Goal: Find specific page/section: Find specific page/section

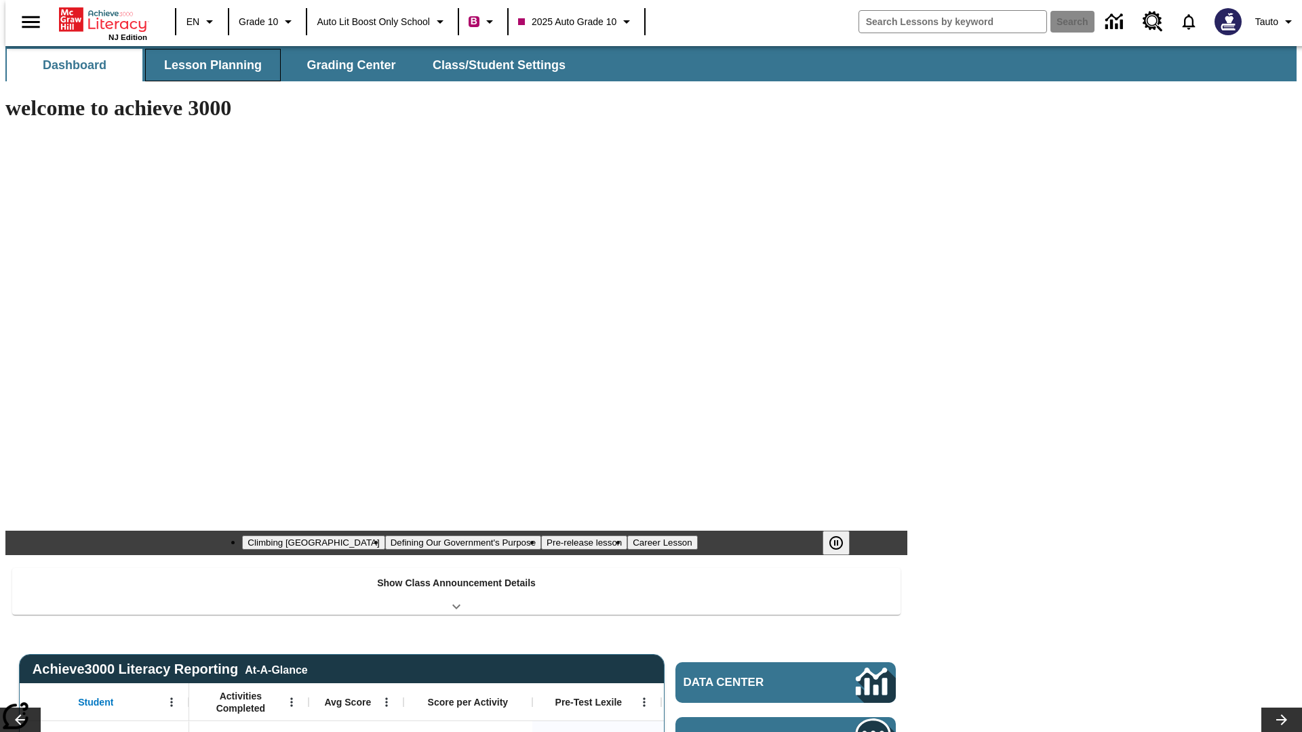
click at [207, 65] on button "Lesson Planning" at bounding box center [213, 65] width 136 height 33
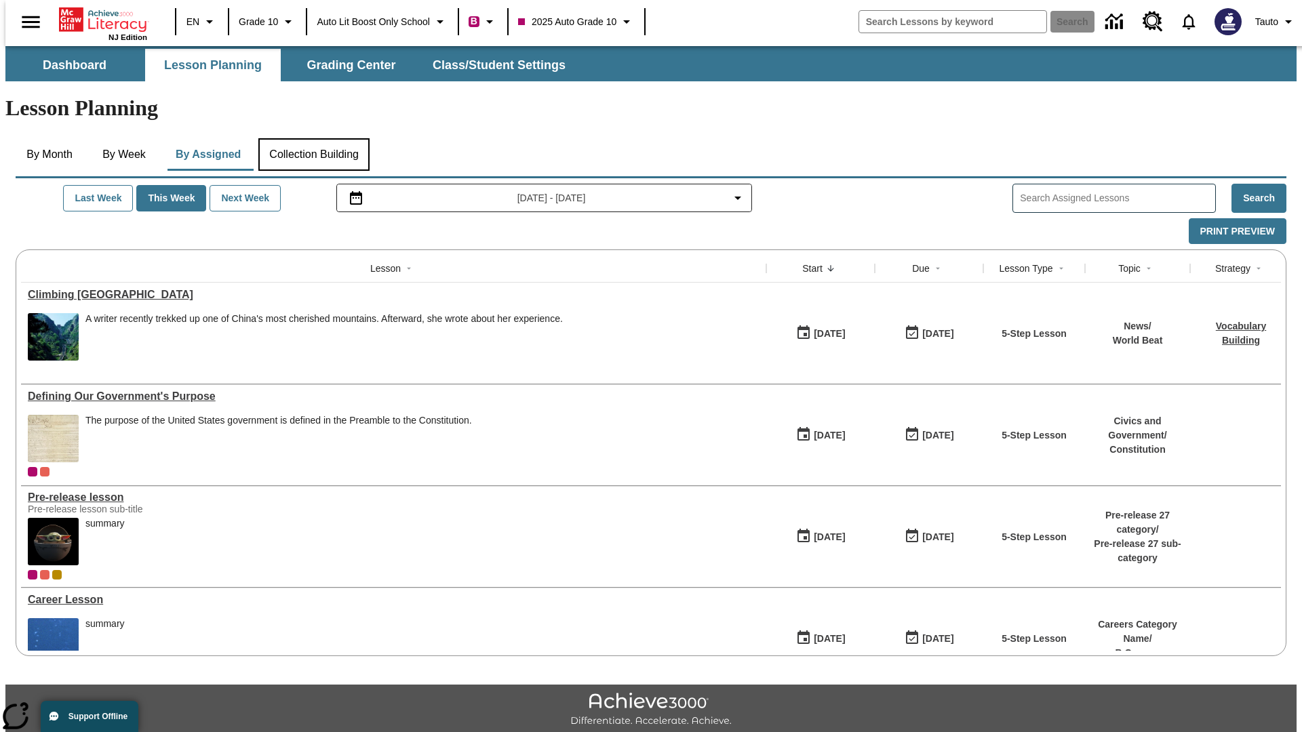
click at [313, 138] on button "Collection Building" at bounding box center [313, 154] width 111 height 33
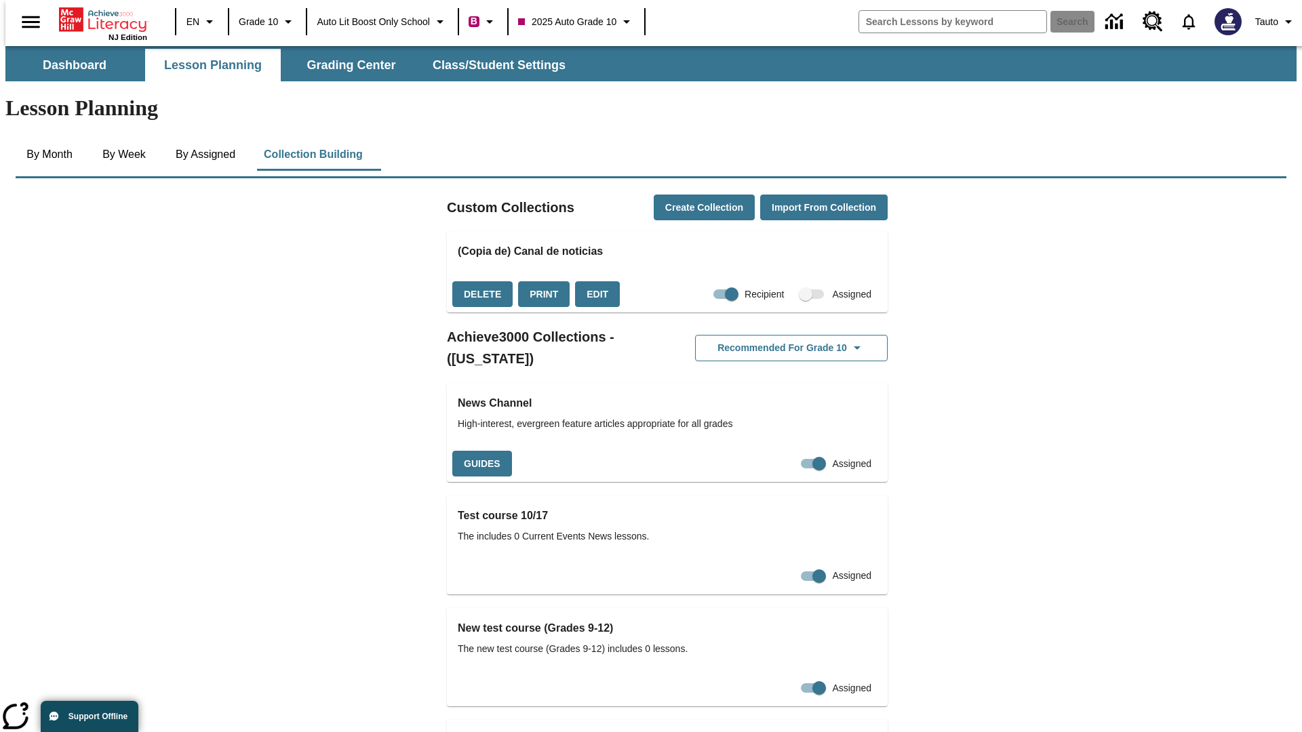
checkbox input "true"
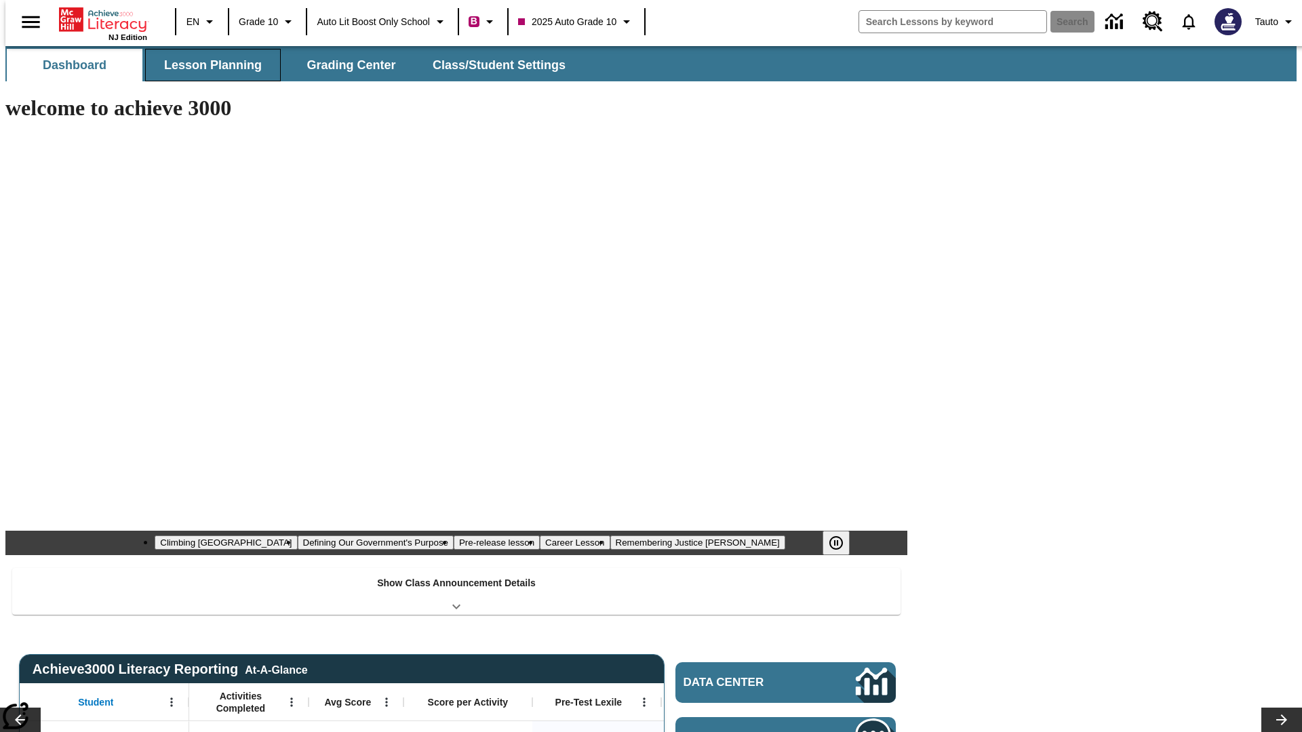
click at [207, 65] on button "Lesson Planning" at bounding box center [213, 65] width 136 height 33
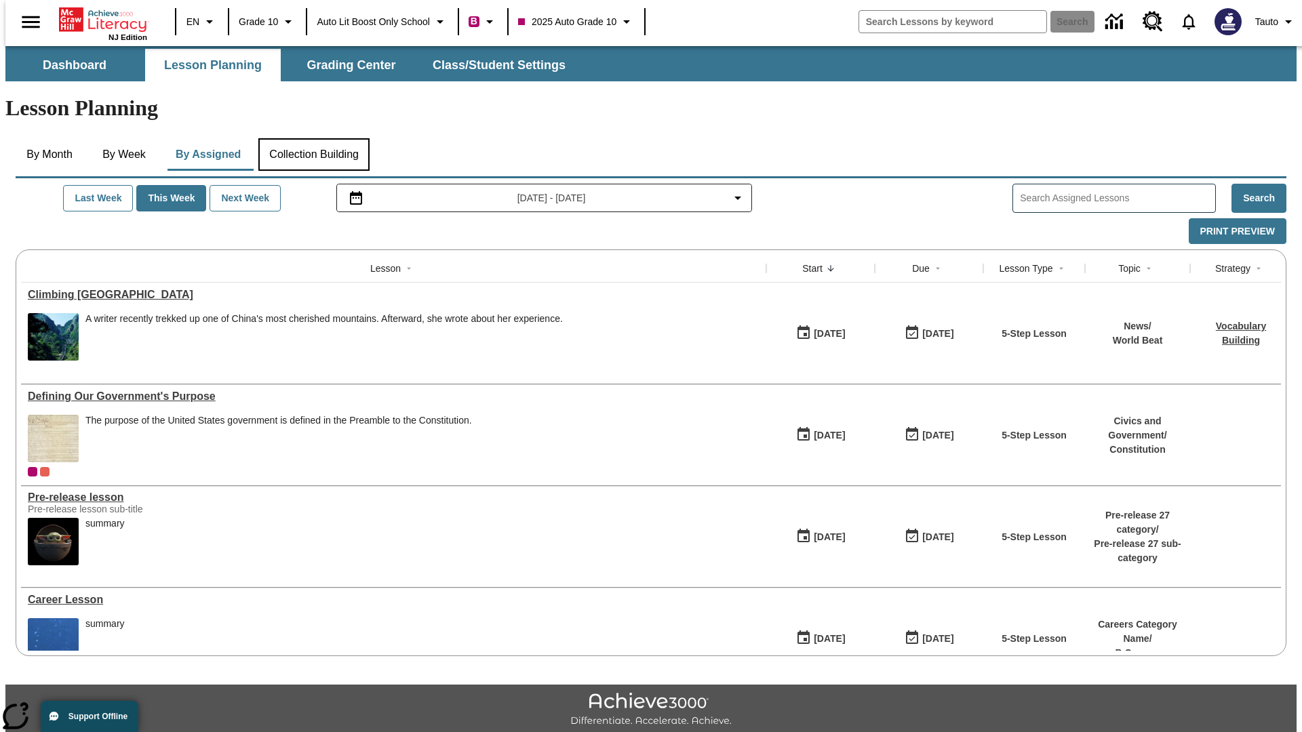
click at [313, 138] on button "Collection Building" at bounding box center [313, 154] width 111 height 33
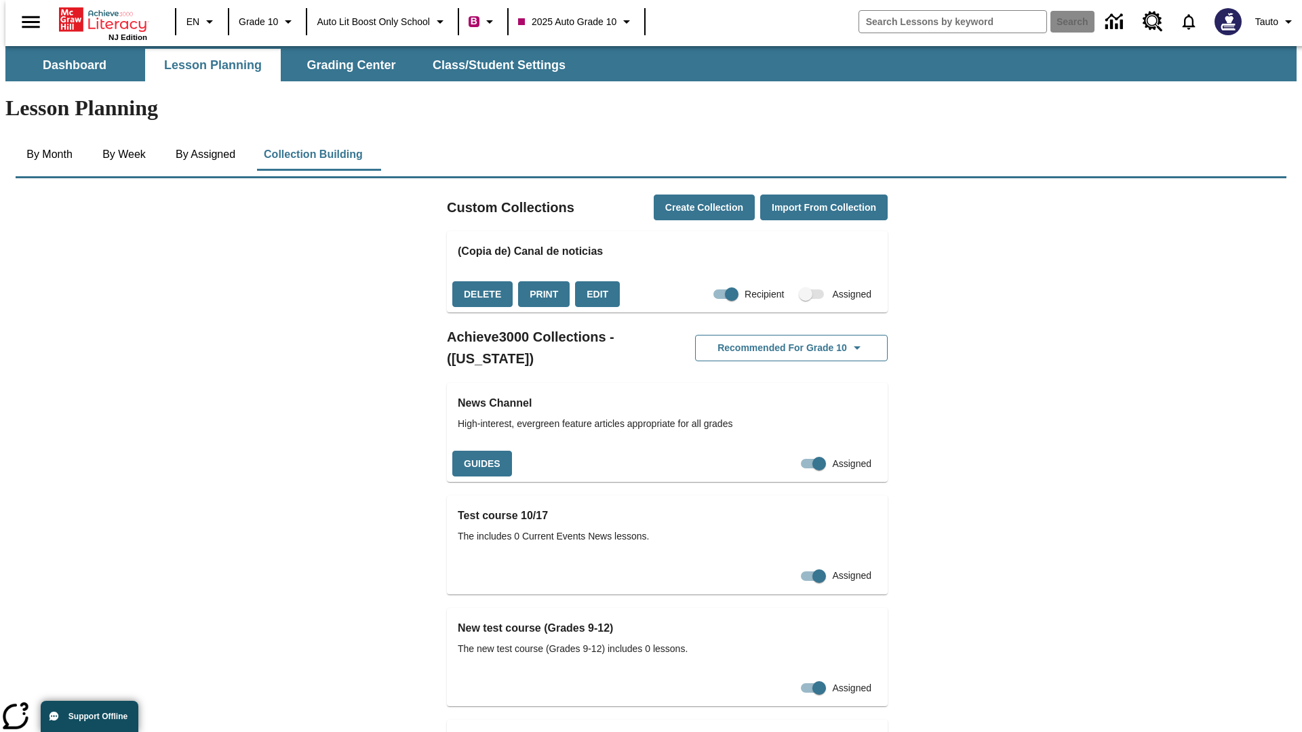
checkbox input "false"
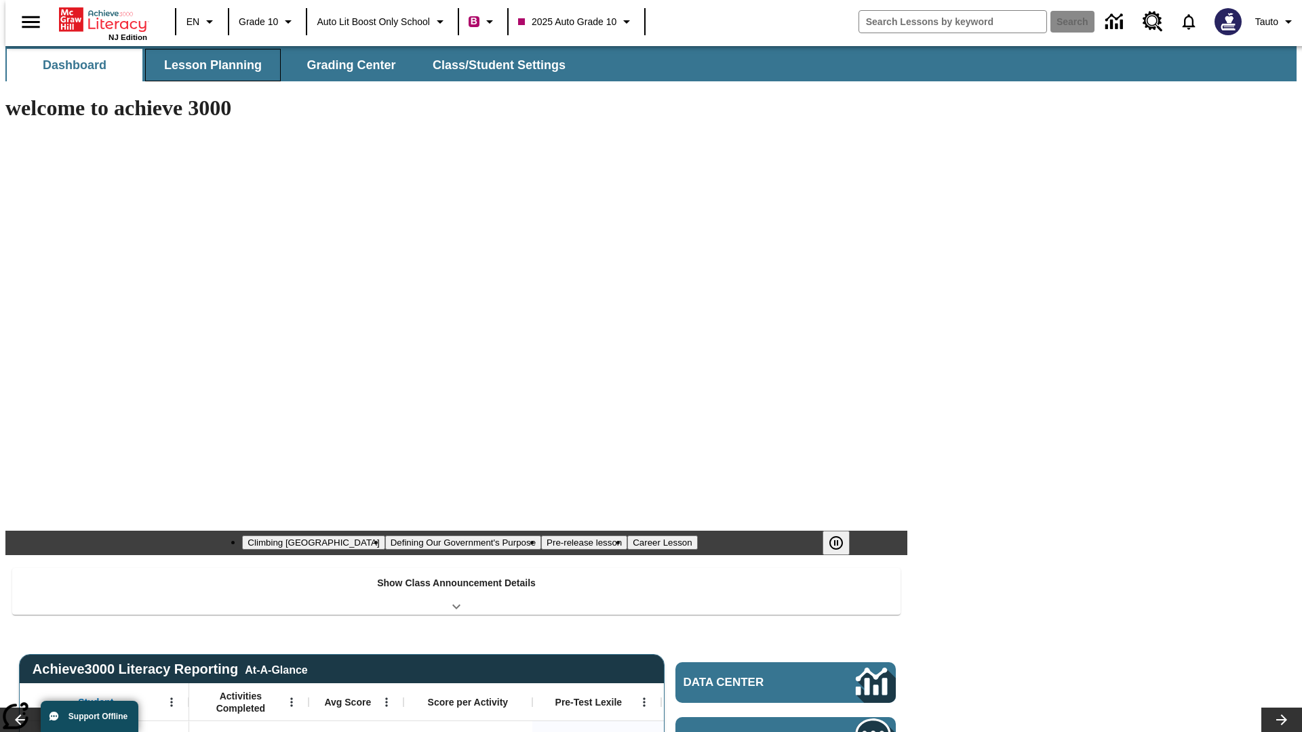
click at [207, 65] on button "Lesson Planning" at bounding box center [213, 65] width 136 height 33
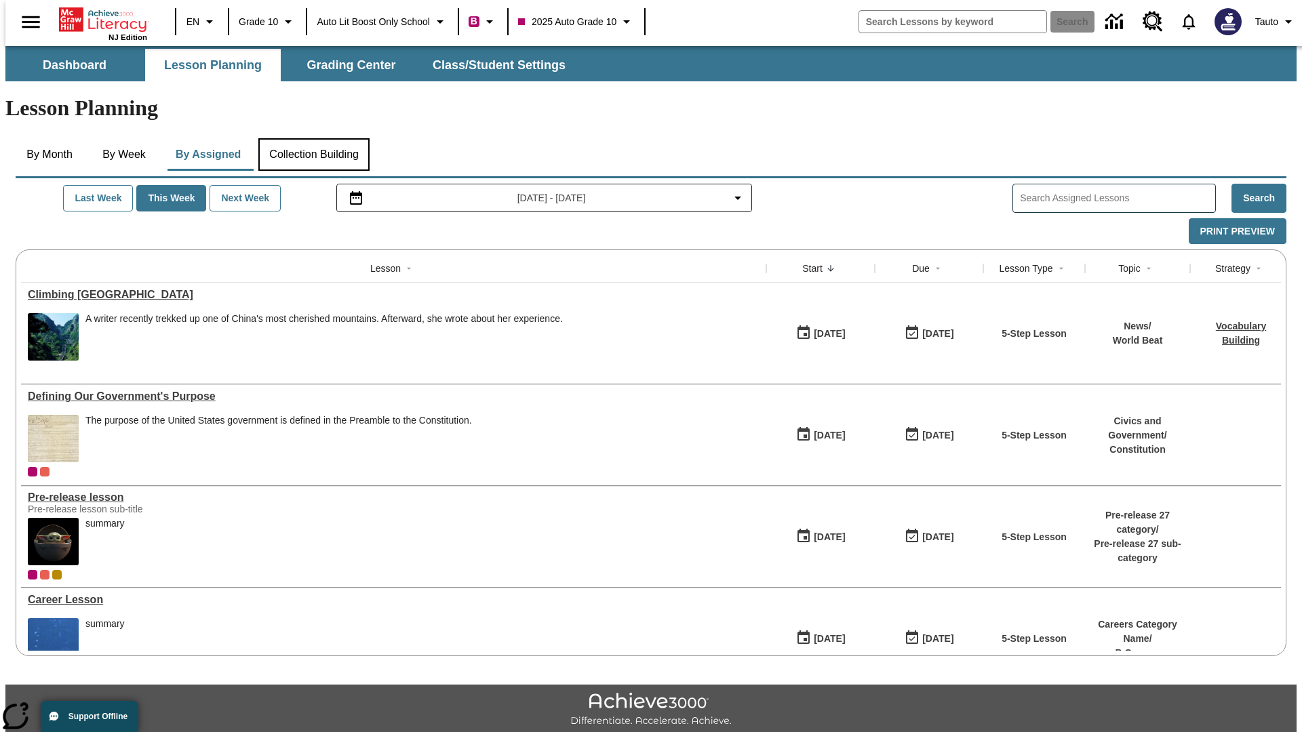
click at [313, 138] on button "Collection Building" at bounding box center [313, 154] width 111 height 33
